Goal: Task Accomplishment & Management: Manage account settings

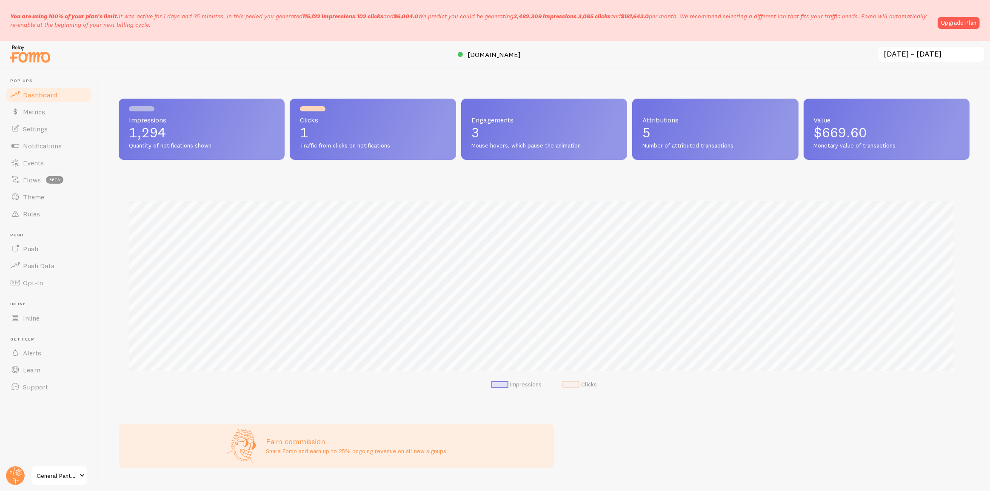
scroll to position [425049, 424428]
click at [13, 476] on circle at bounding box center [15, 476] width 19 height 19
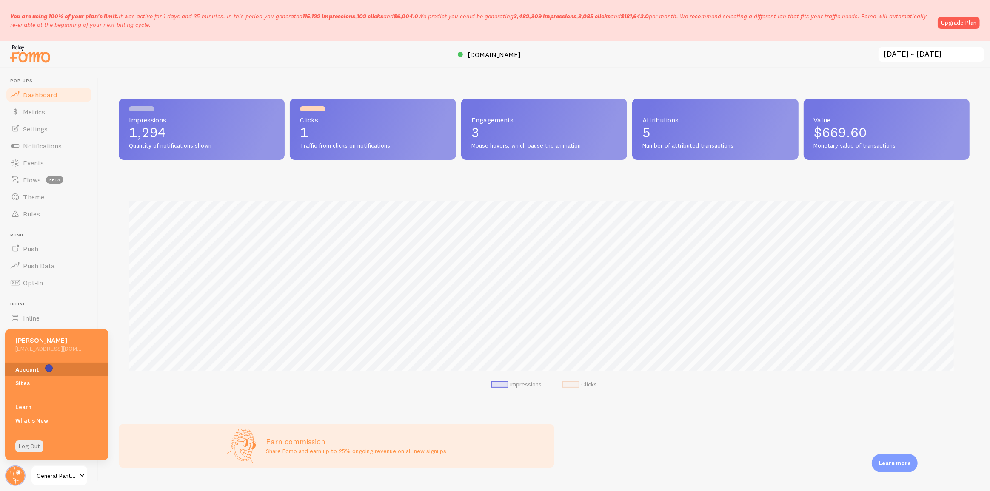
click at [34, 368] on link "Account" at bounding box center [56, 370] width 103 height 14
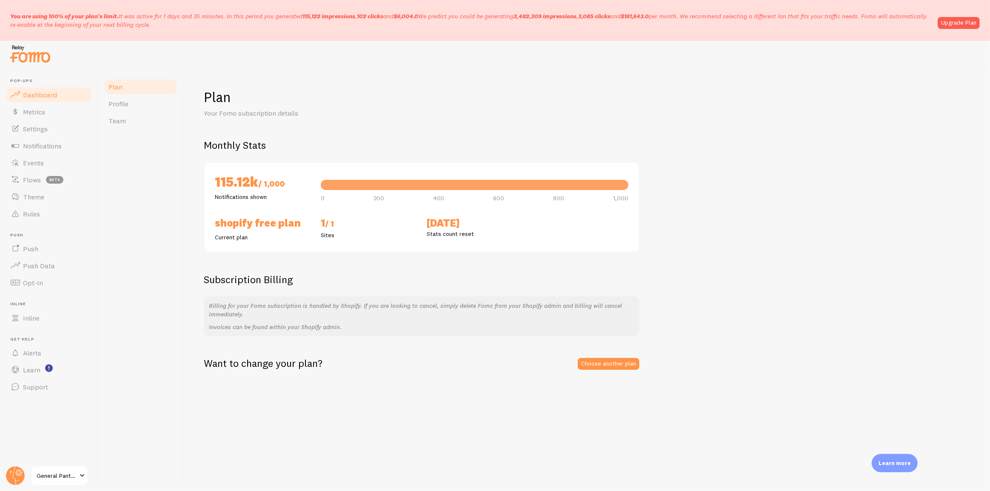
click at [48, 94] on span "Dashboard" at bounding box center [40, 95] width 34 height 9
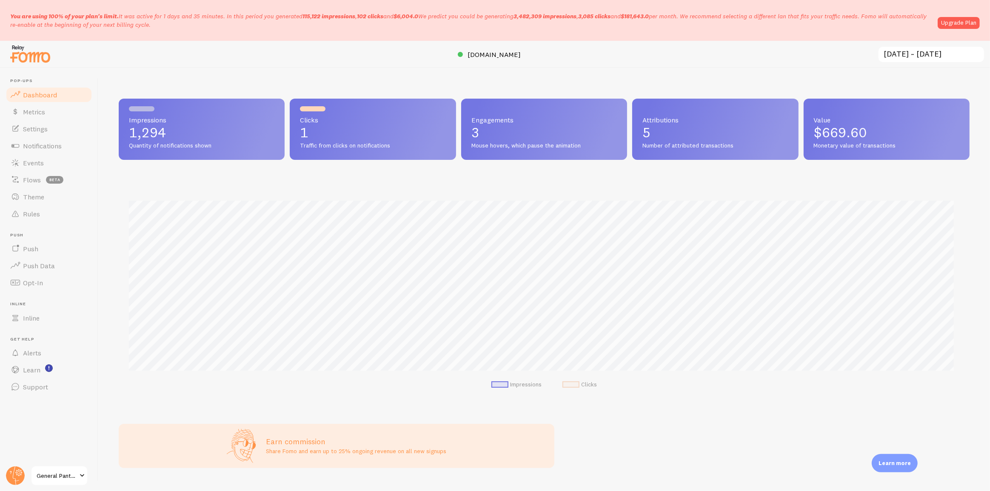
scroll to position [223, 845]
click at [5, 477] on icon at bounding box center [15, 476] width 20 height 20
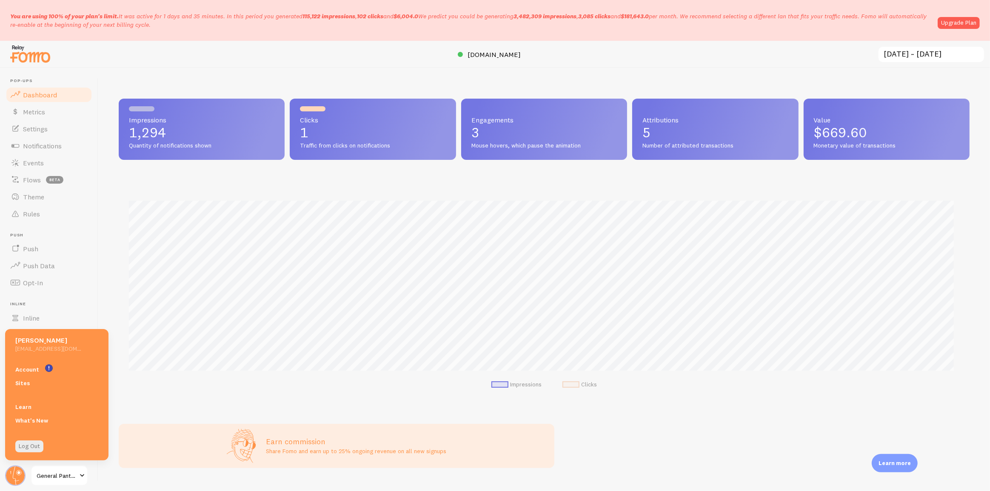
click at [36, 370] on link "Account" at bounding box center [56, 370] width 103 height 14
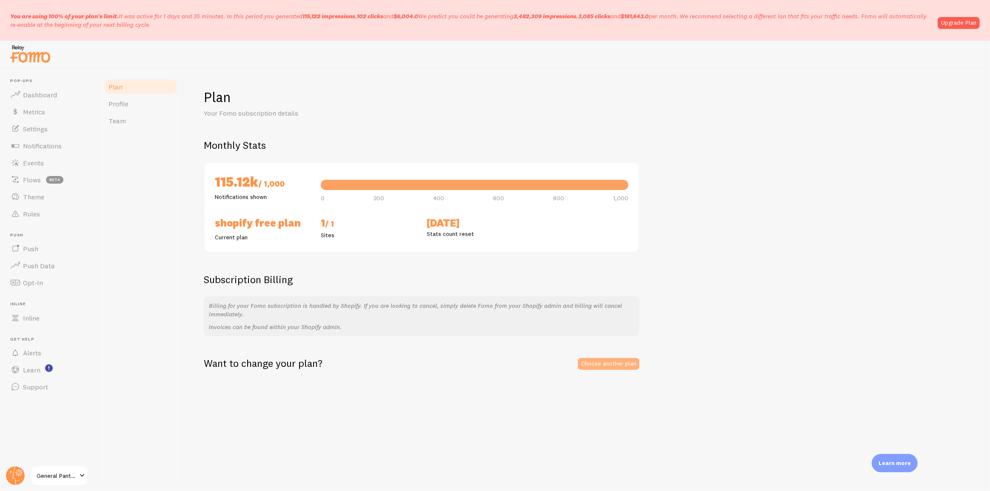
click at [592, 363] on link "Choose another plan" at bounding box center [609, 364] width 62 height 12
